Goal: Task Accomplishment & Management: Manage account settings

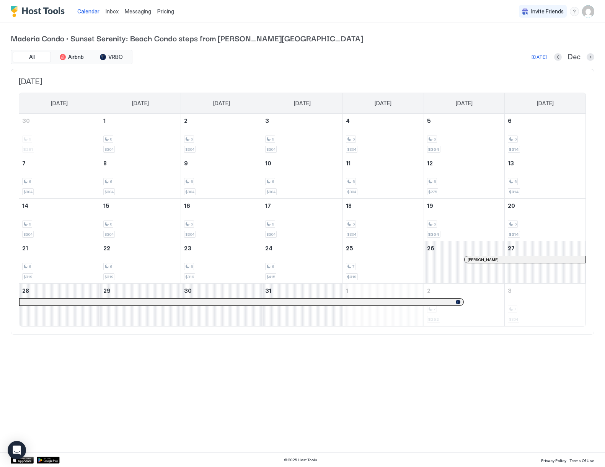
click at [589, 15] on img "User profile" at bounding box center [588, 11] width 12 height 12
click at [531, 44] on div "Settings" at bounding box center [545, 42] width 97 height 13
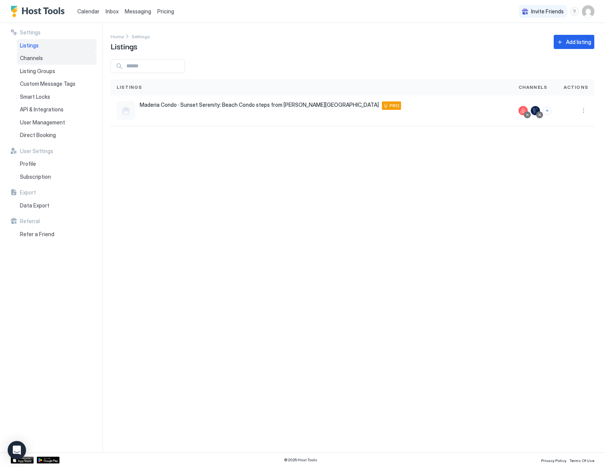
click at [33, 60] on span "Channels" at bounding box center [31, 58] width 23 height 7
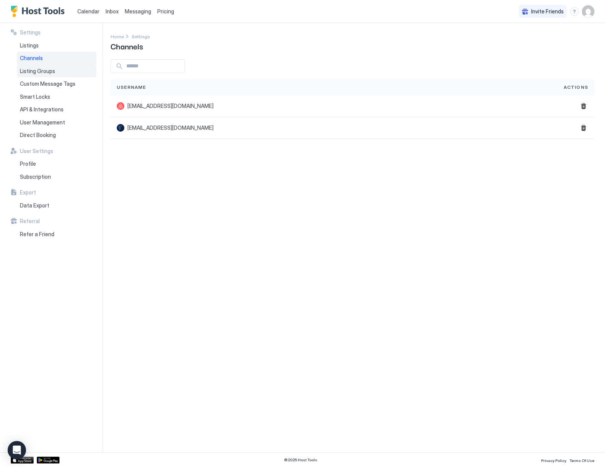
click at [47, 74] on span "Listing Groups" at bounding box center [37, 71] width 35 height 7
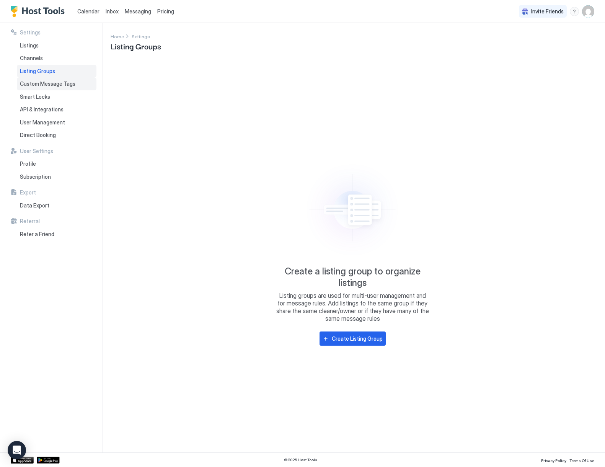
click at [47, 85] on span "Custom Message Tags" at bounding box center [48, 83] width 56 height 7
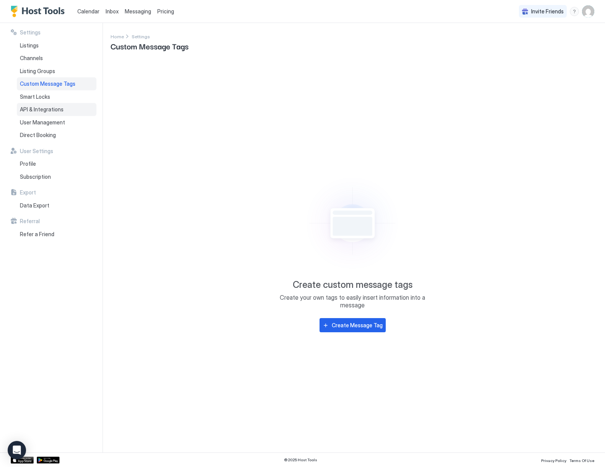
click at [44, 113] on div "API & Integrations" at bounding box center [57, 109] width 80 height 13
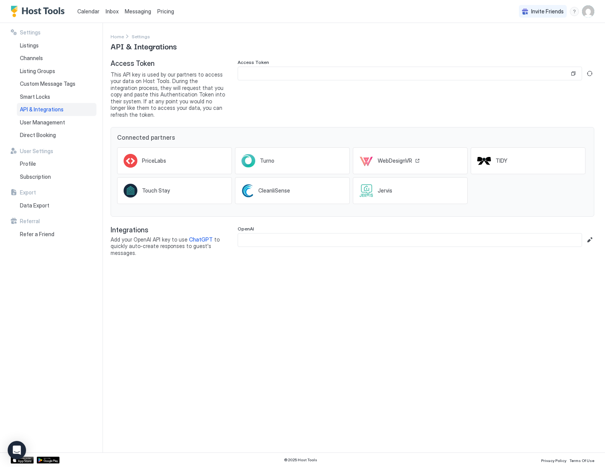
click at [416, 157] on div "WebDesignVR" at bounding box center [399, 160] width 42 height 7
click at [174, 187] on div "Touch Stay" at bounding box center [160, 190] width 36 height 7
